Goal: Navigation & Orientation: Find specific page/section

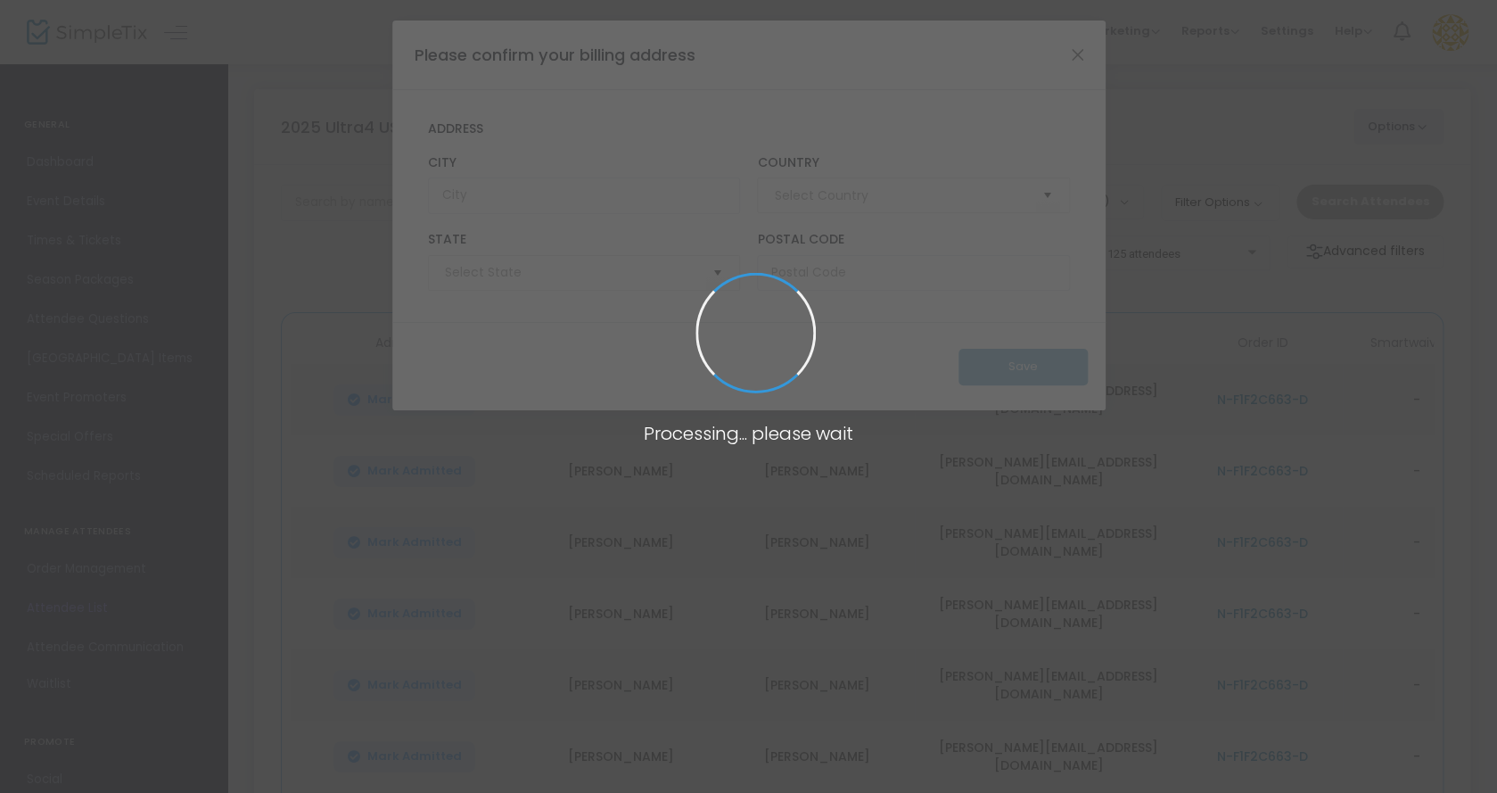
type input "[GEOGRAPHIC_DATA]"
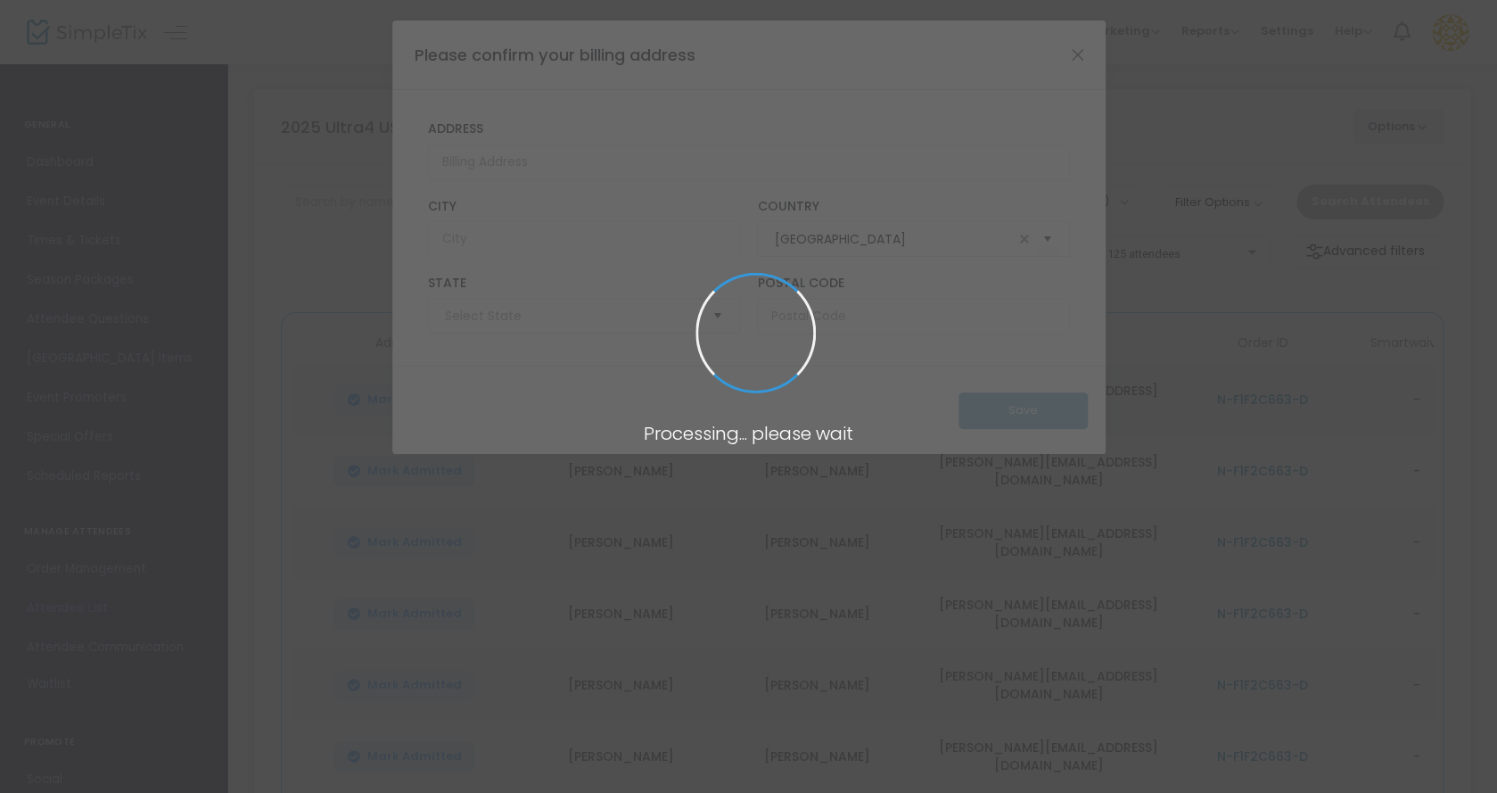
type input "[US_STATE]"
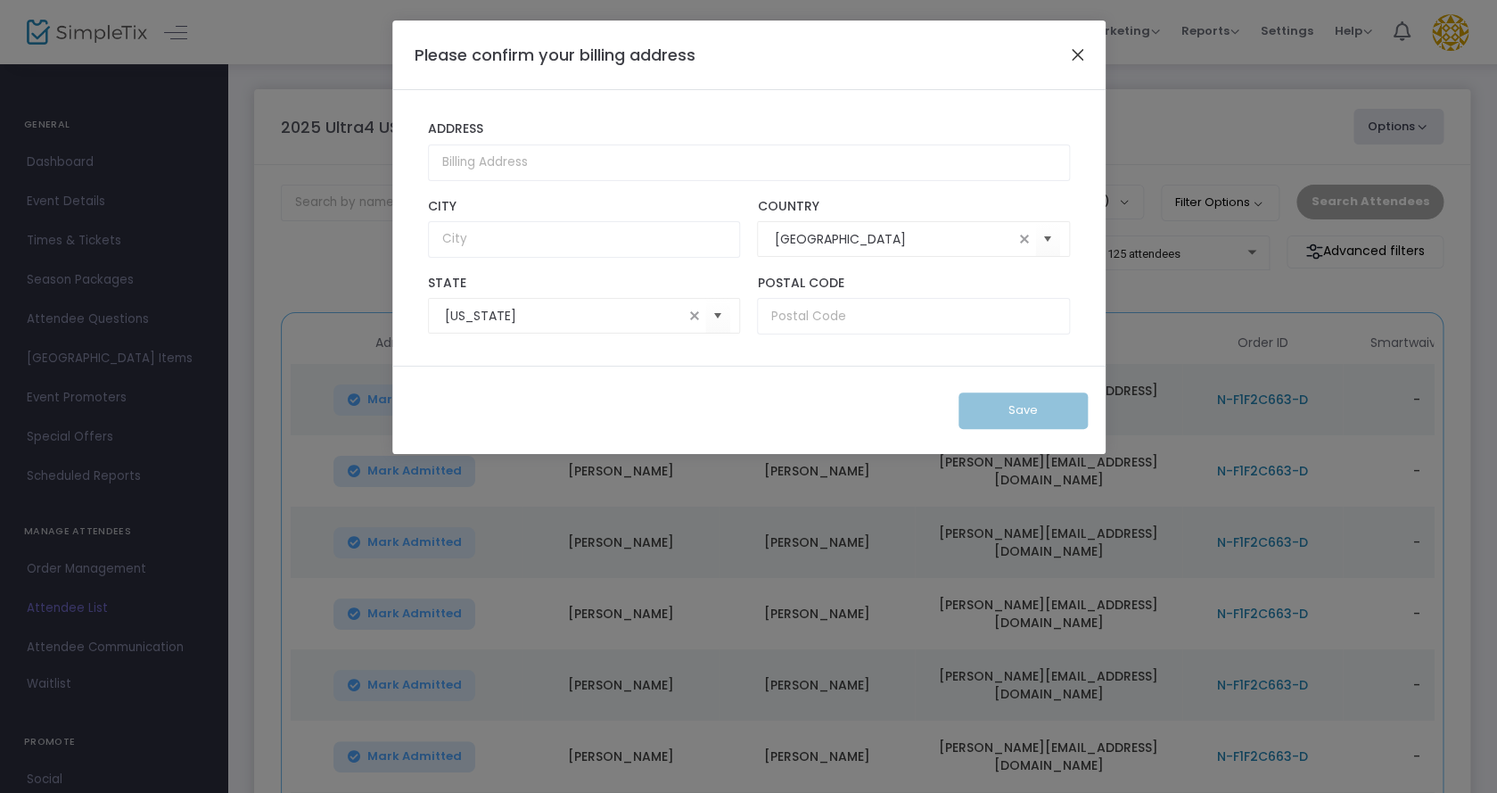
click at [1073, 50] on button "Close" at bounding box center [1076, 54] width 23 height 23
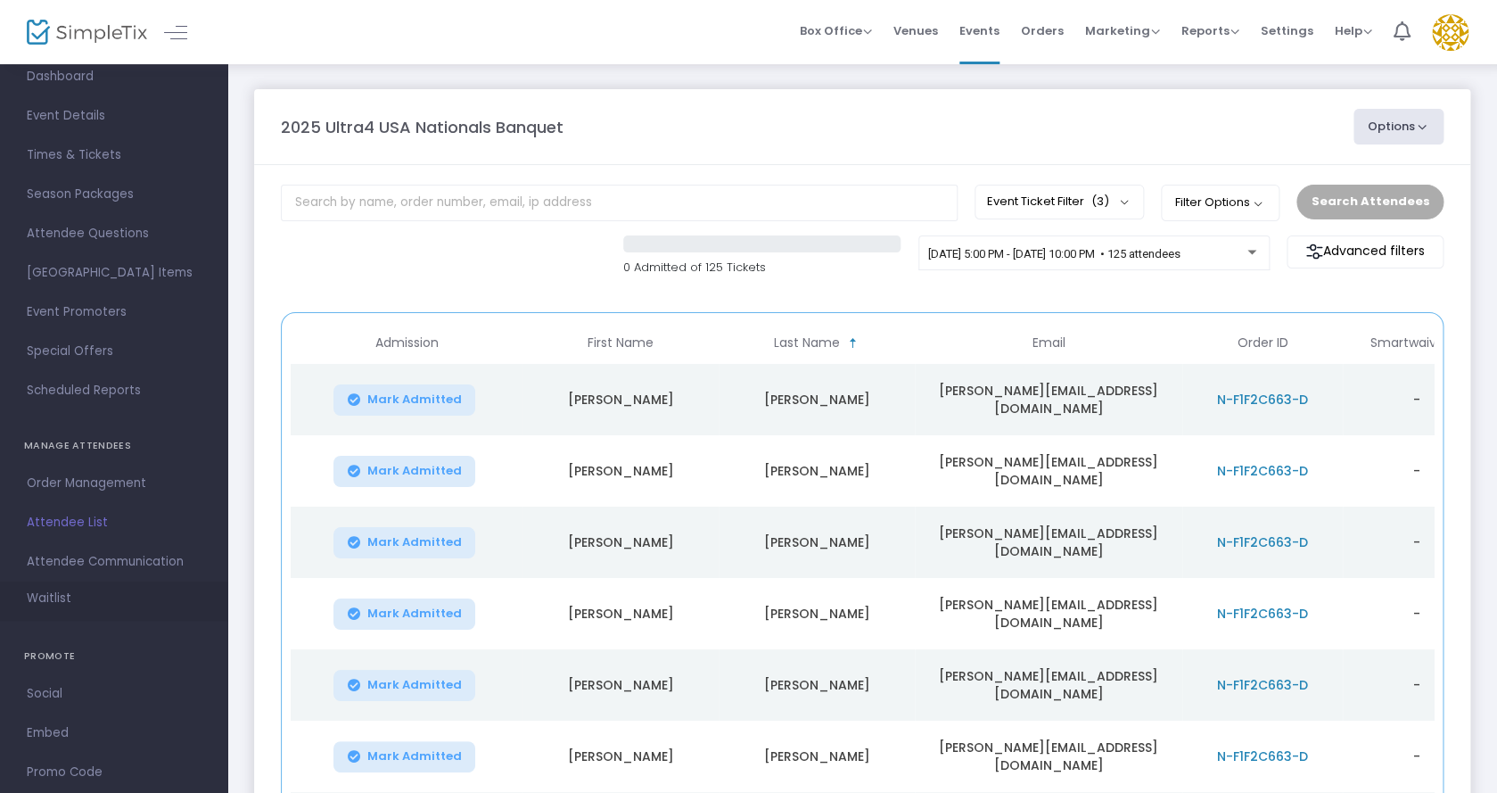
scroll to position [112, 0]
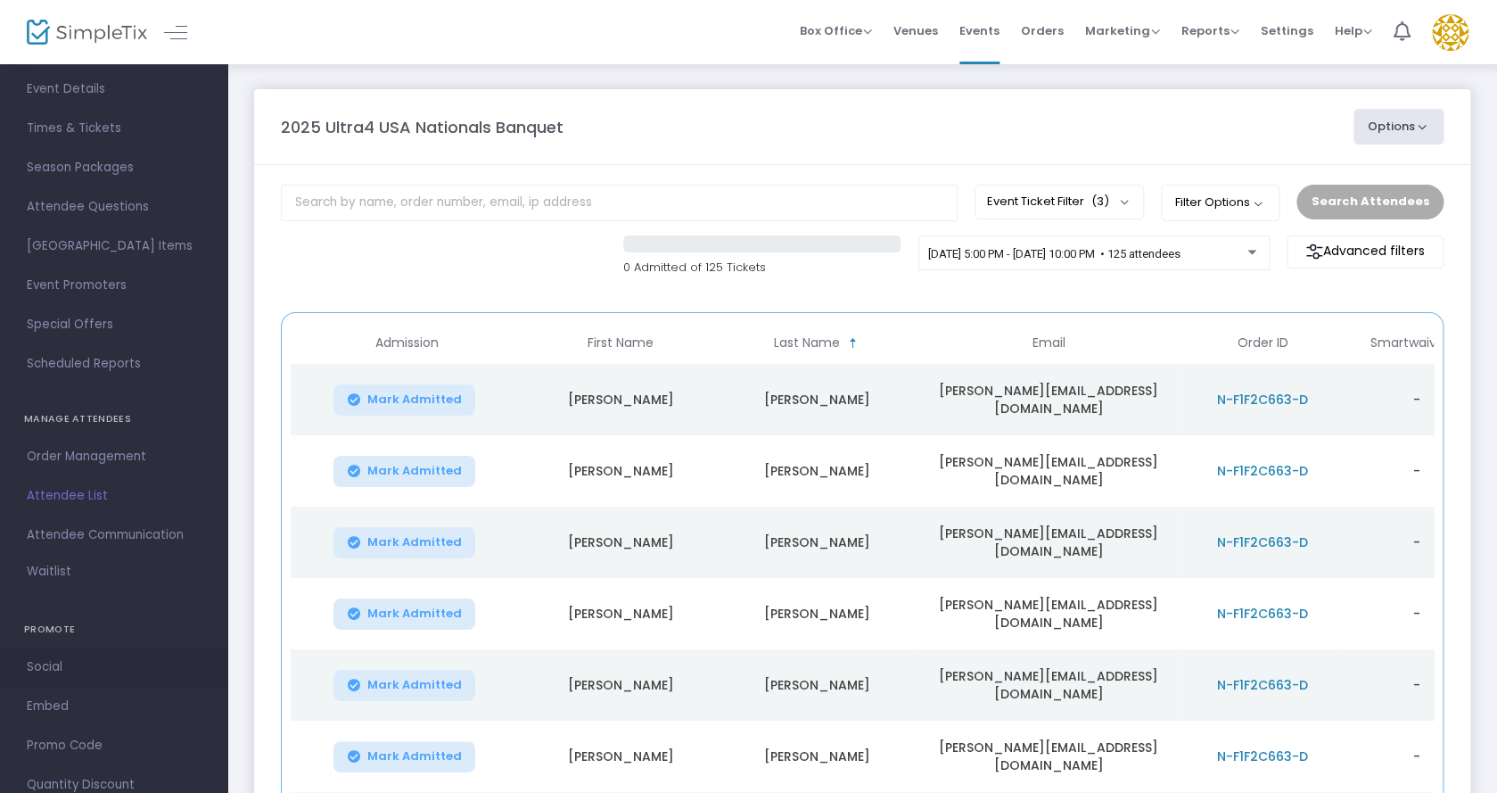
click at [50, 662] on span "Social" at bounding box center [114, 666] width 174 height 23
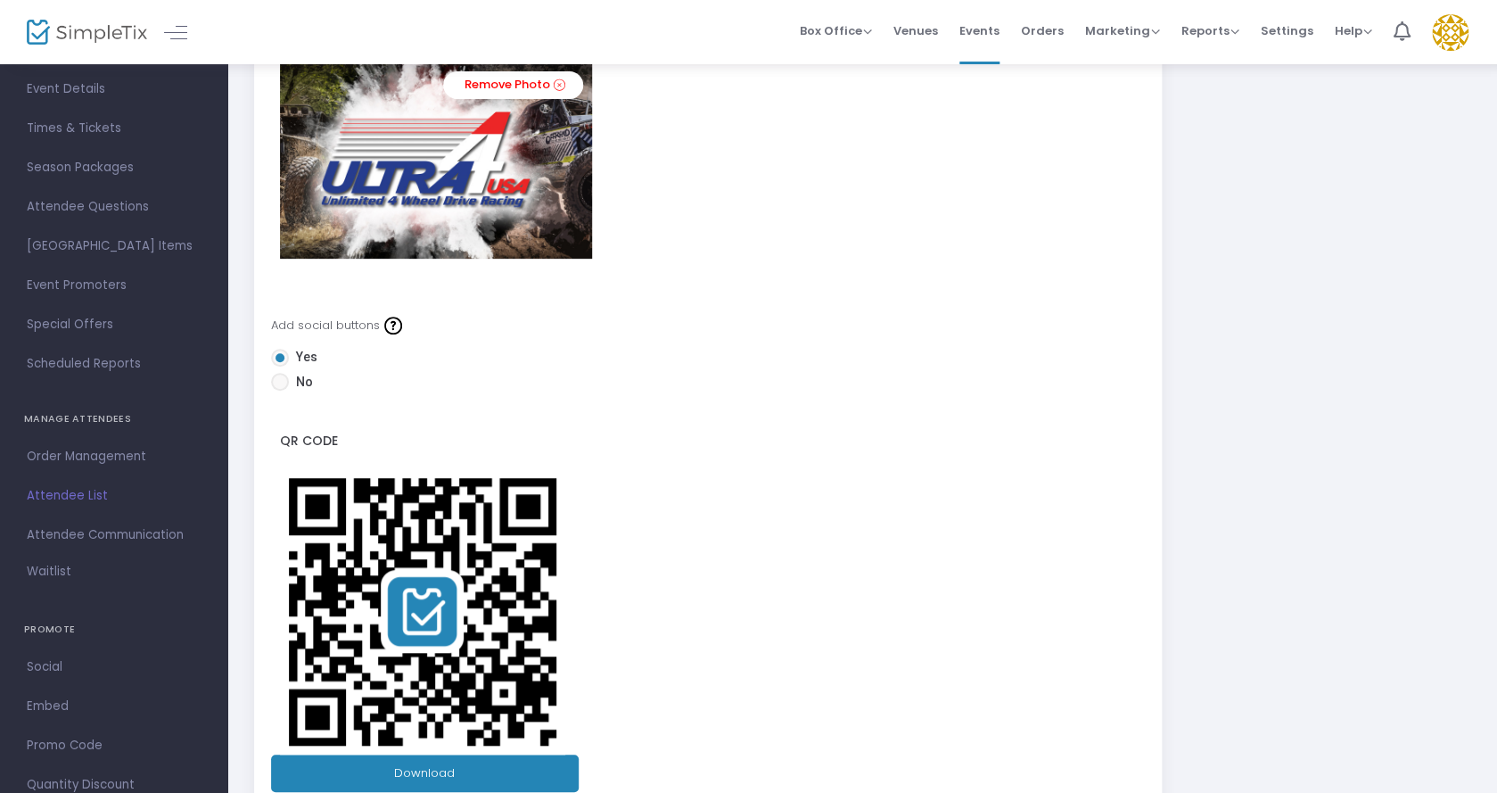
scroll to position [317, 0]
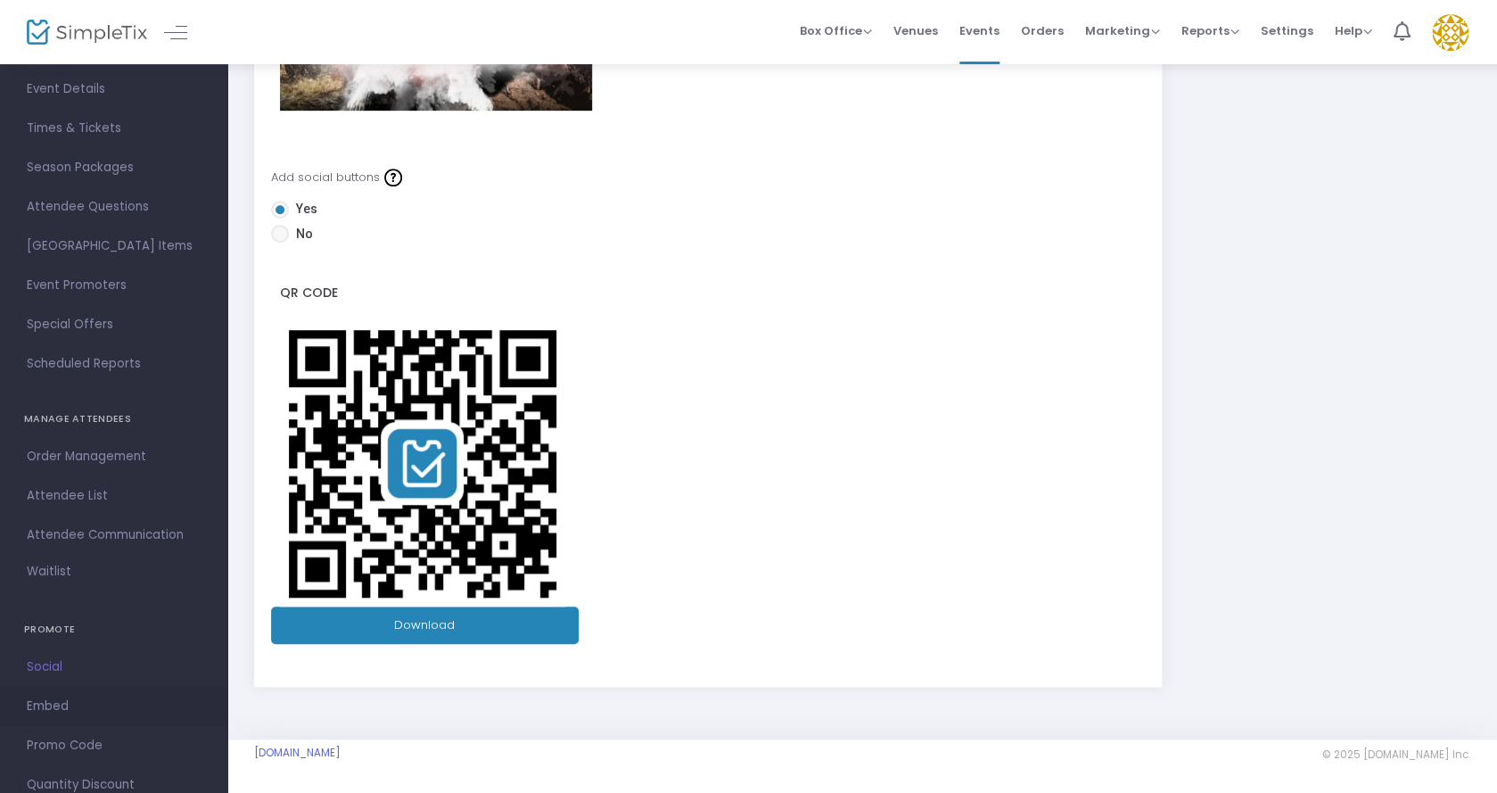
click at [61, 707] on span "Embed" at bounding box center [114, 706] width 174 height 23
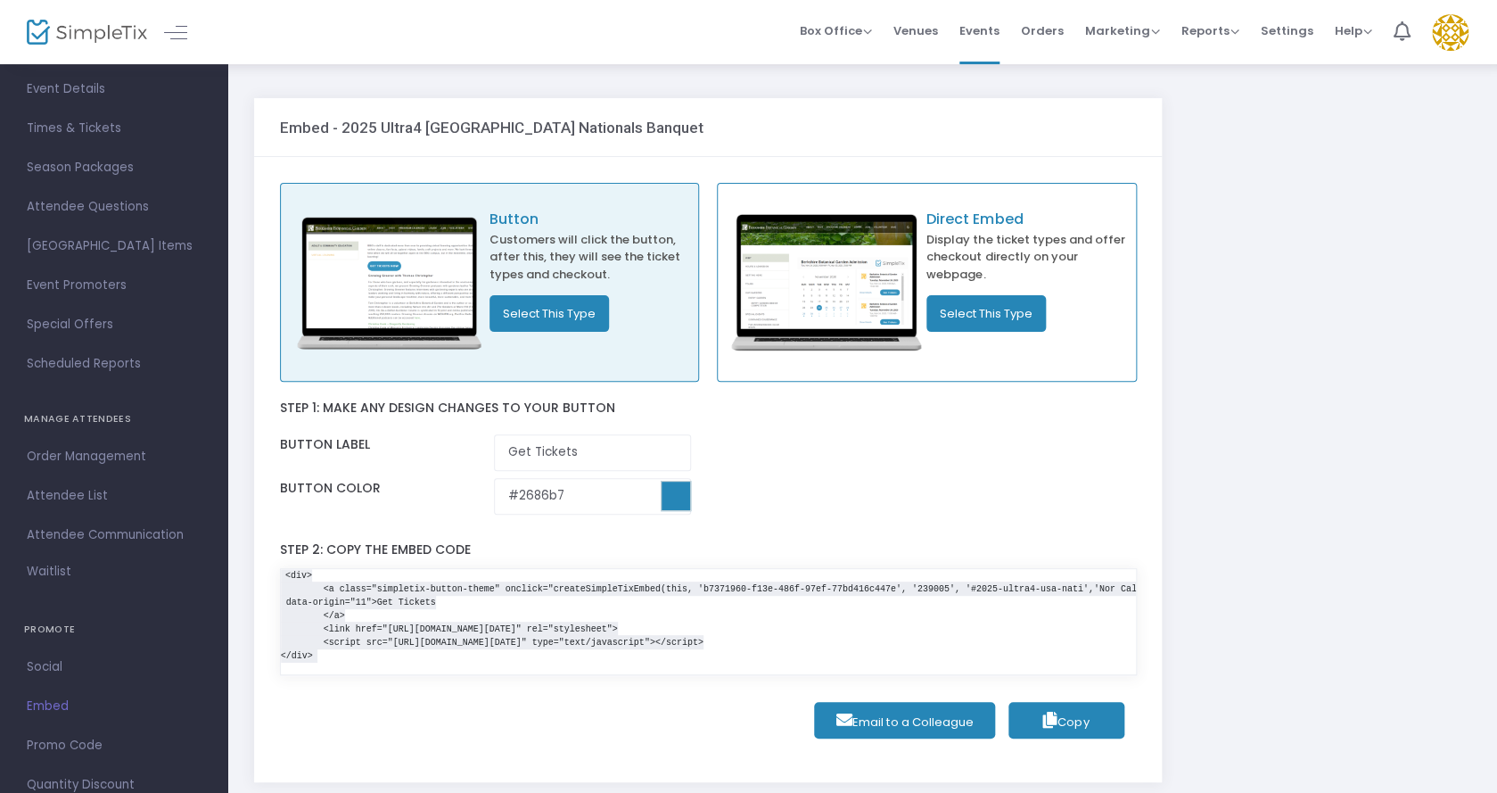
scroll to position [162, 0]
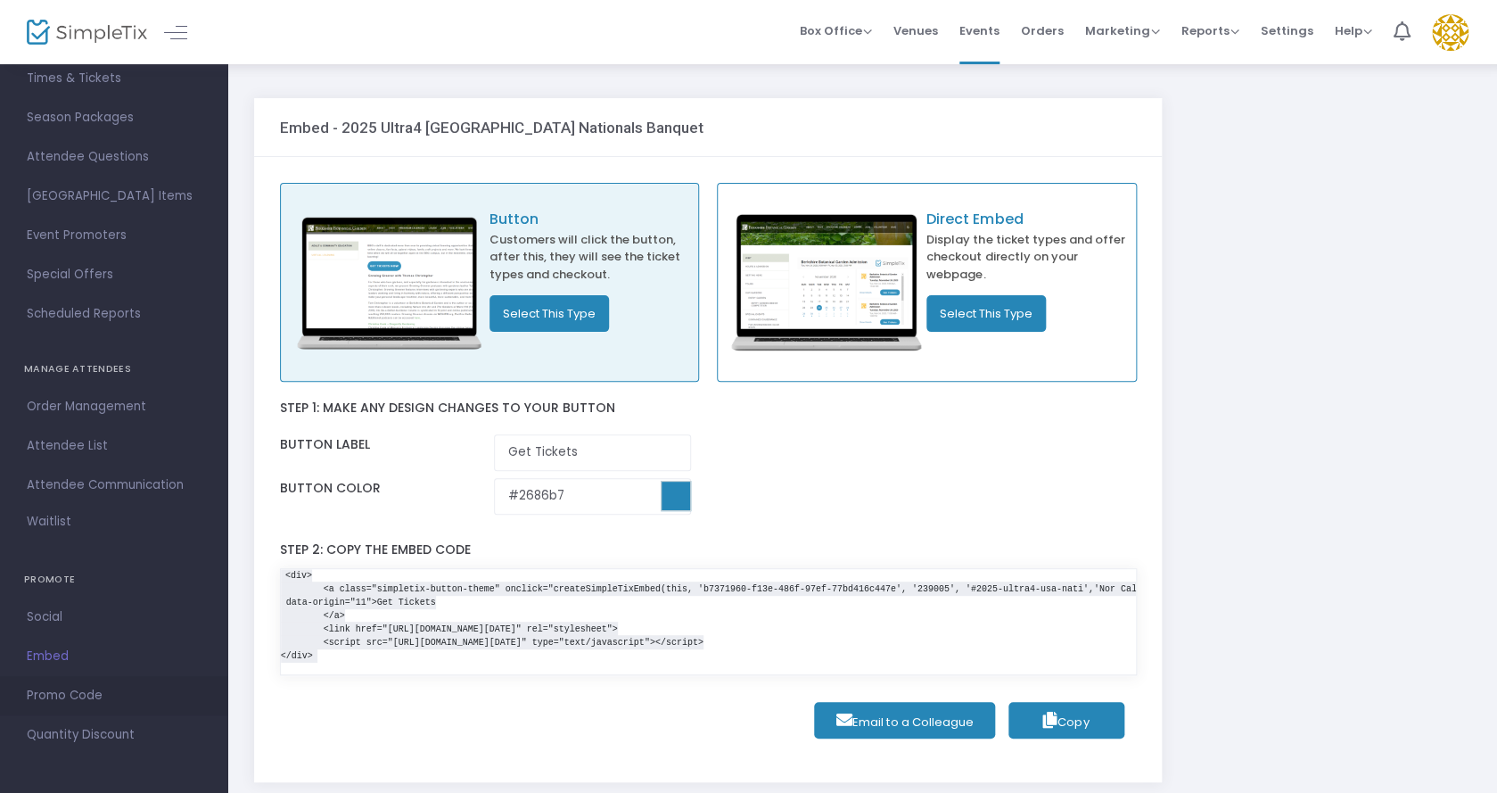
click at [95, 694] on span "Promo Code" at bounding box center [114, 695] width 174 height 23
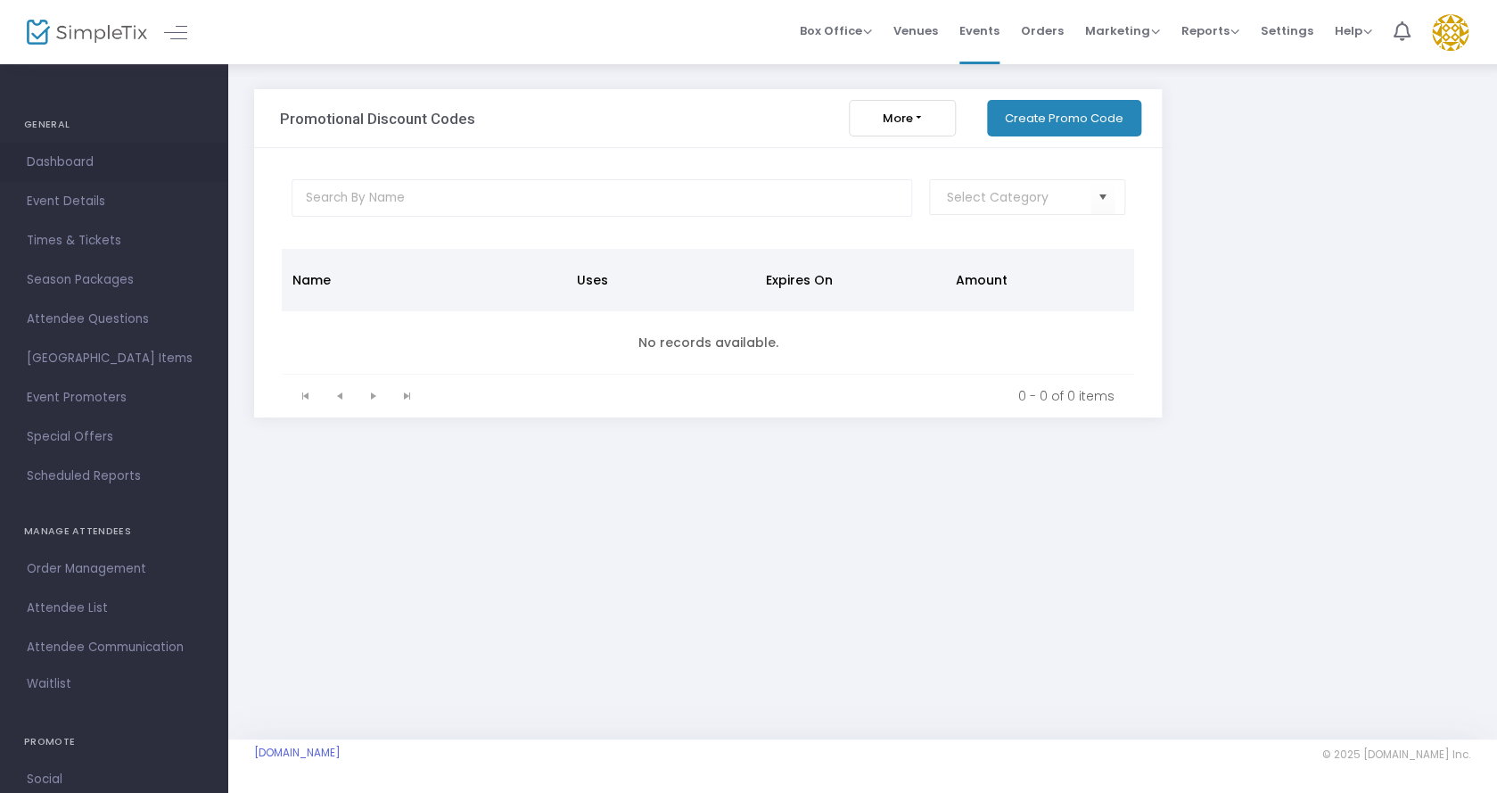
click at [88, 163] on span "Dashboard" at bounding box center [114, 162] width 174 height 23
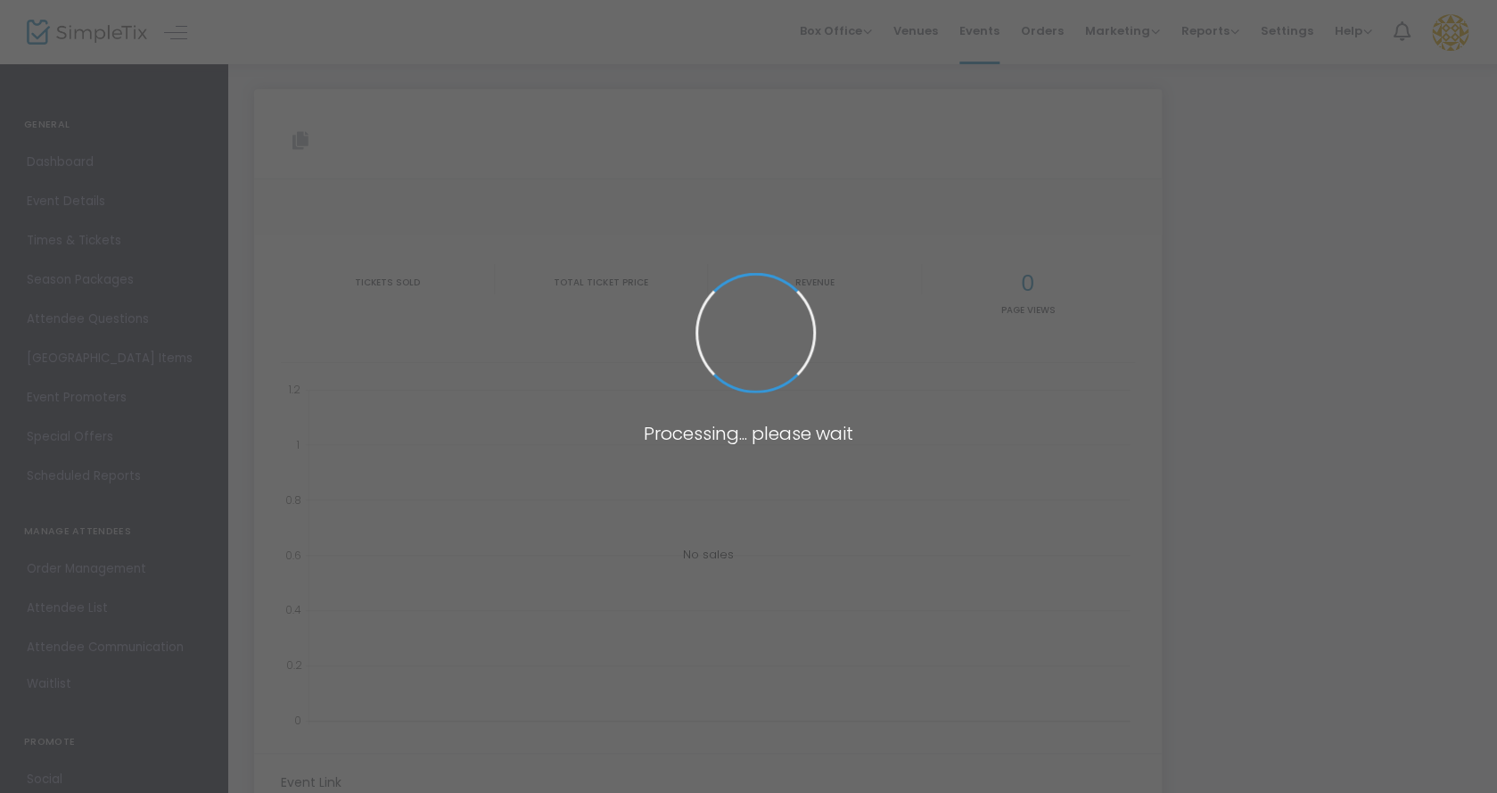
type input "[URL][DOMAIN_NAME]"
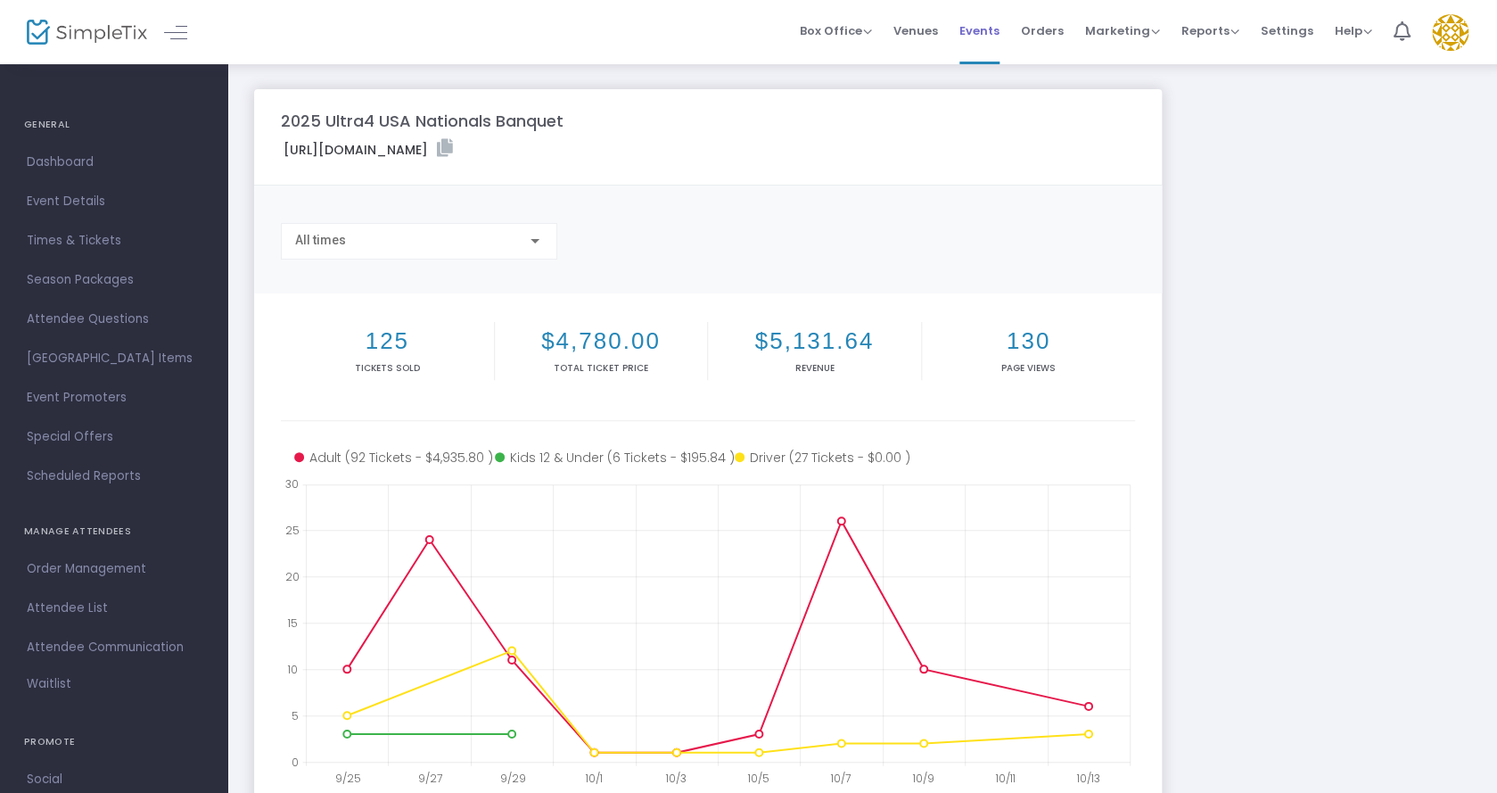
click at [993, 25] on span "Events" at bounding box center [979, 30] width 40 height 45
